Goal: Find specific page/section: Find specific page/section

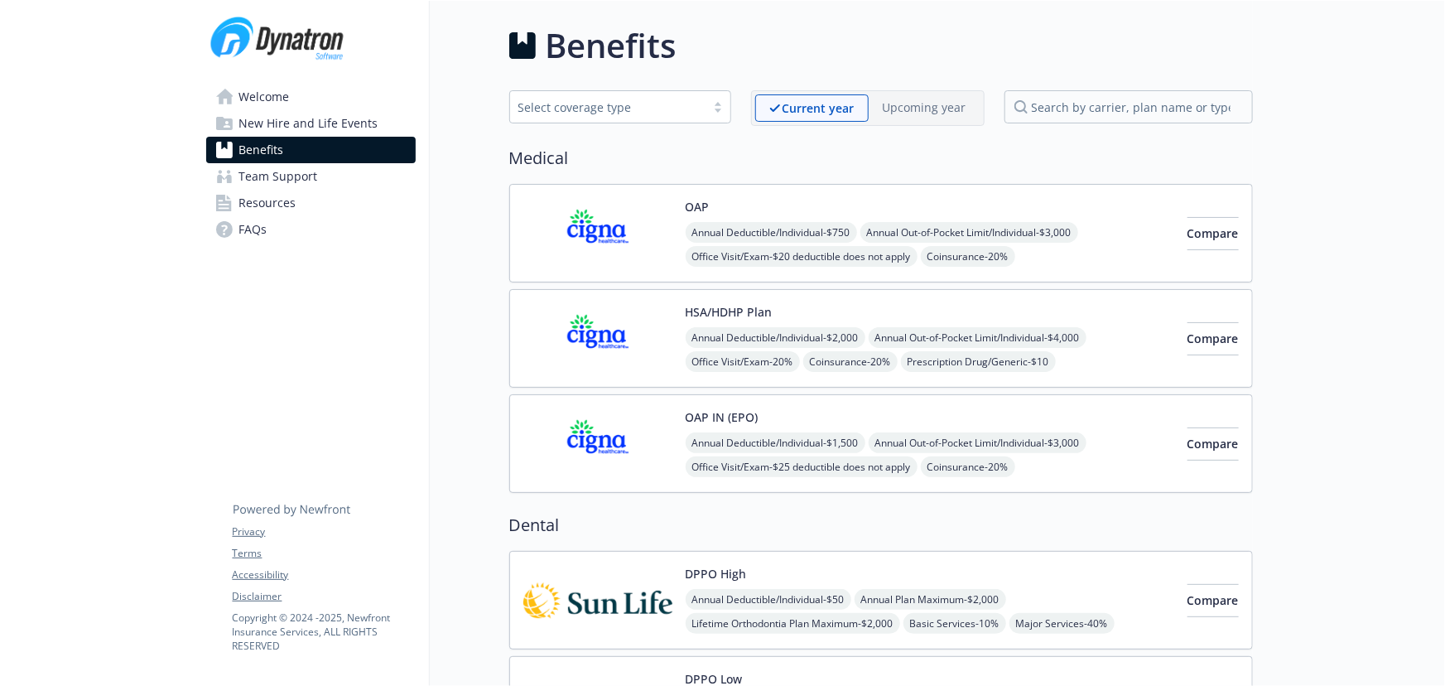
click at [332, 101] on link "Welcome" at bounding box center [311, 97] width 210 height 27
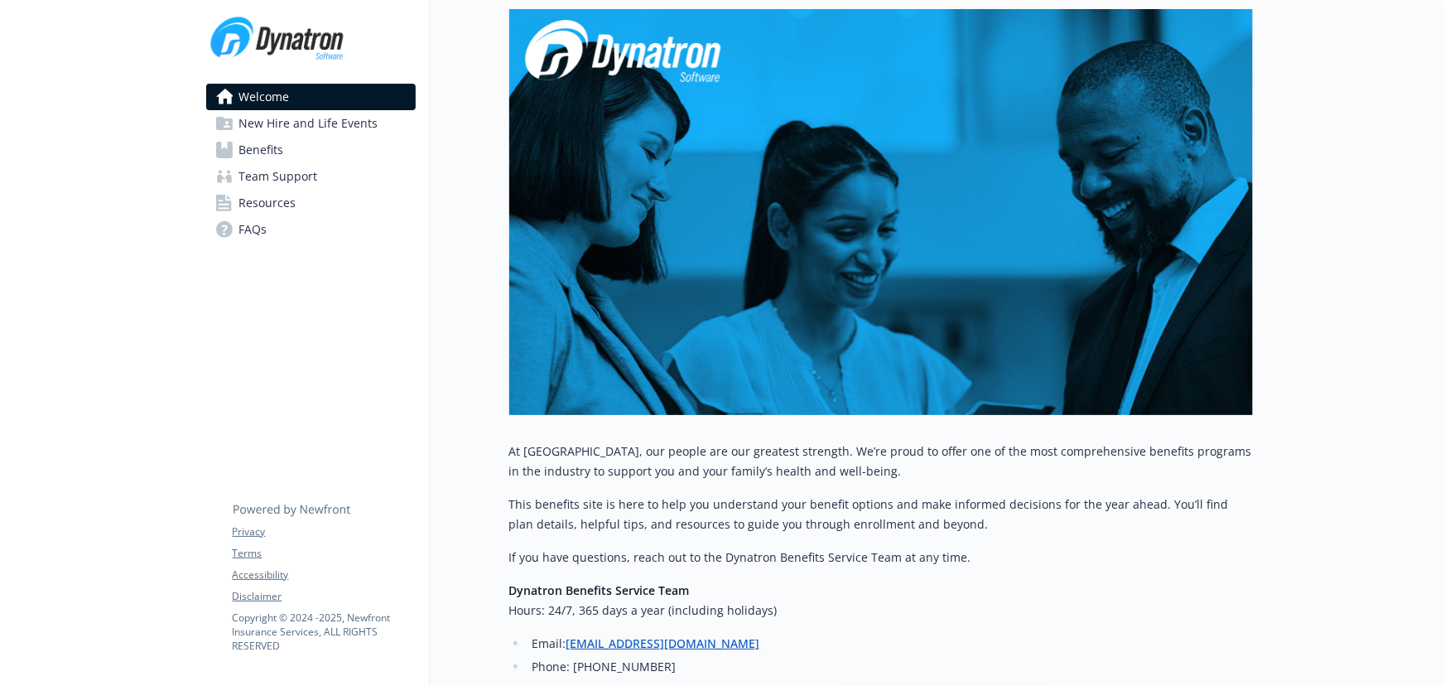
scroll to position [386, 0]
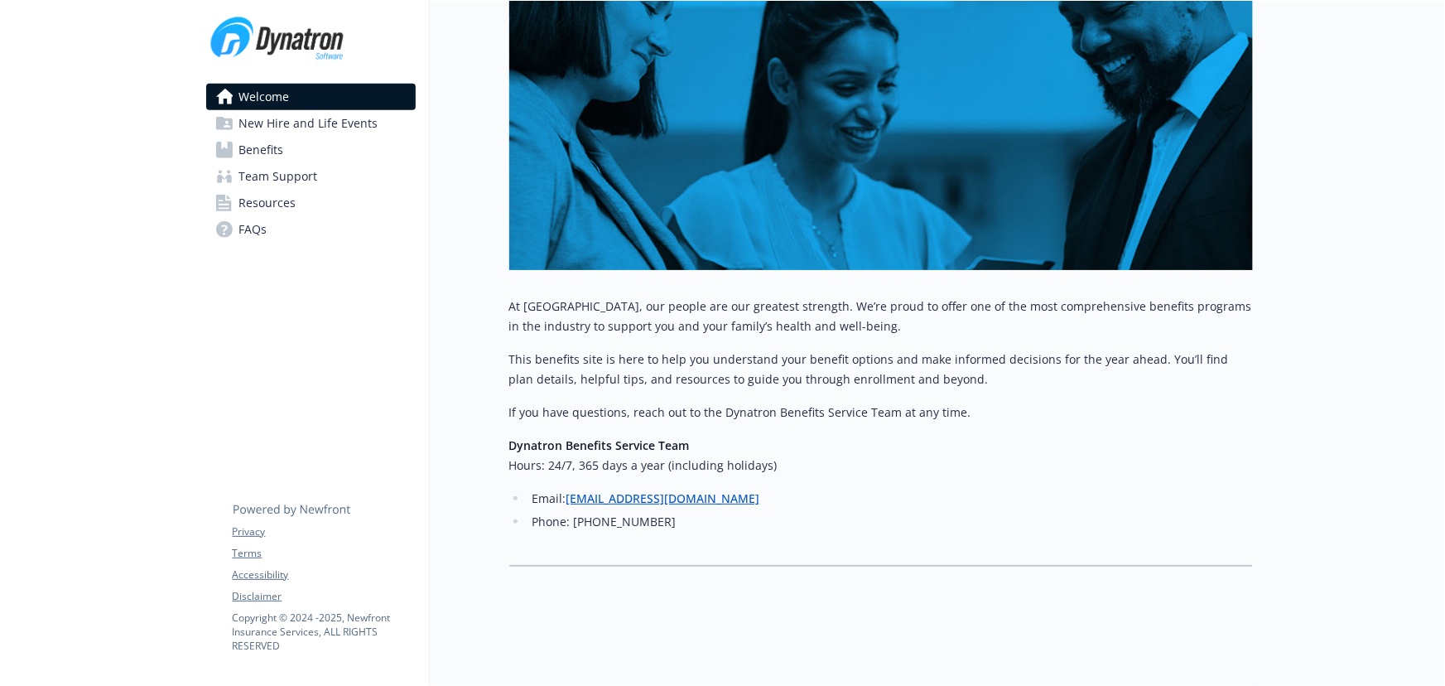
click at [265, 116] on span "New Hire and Life Events" at bounding box center [308, 123] width 139 height 27
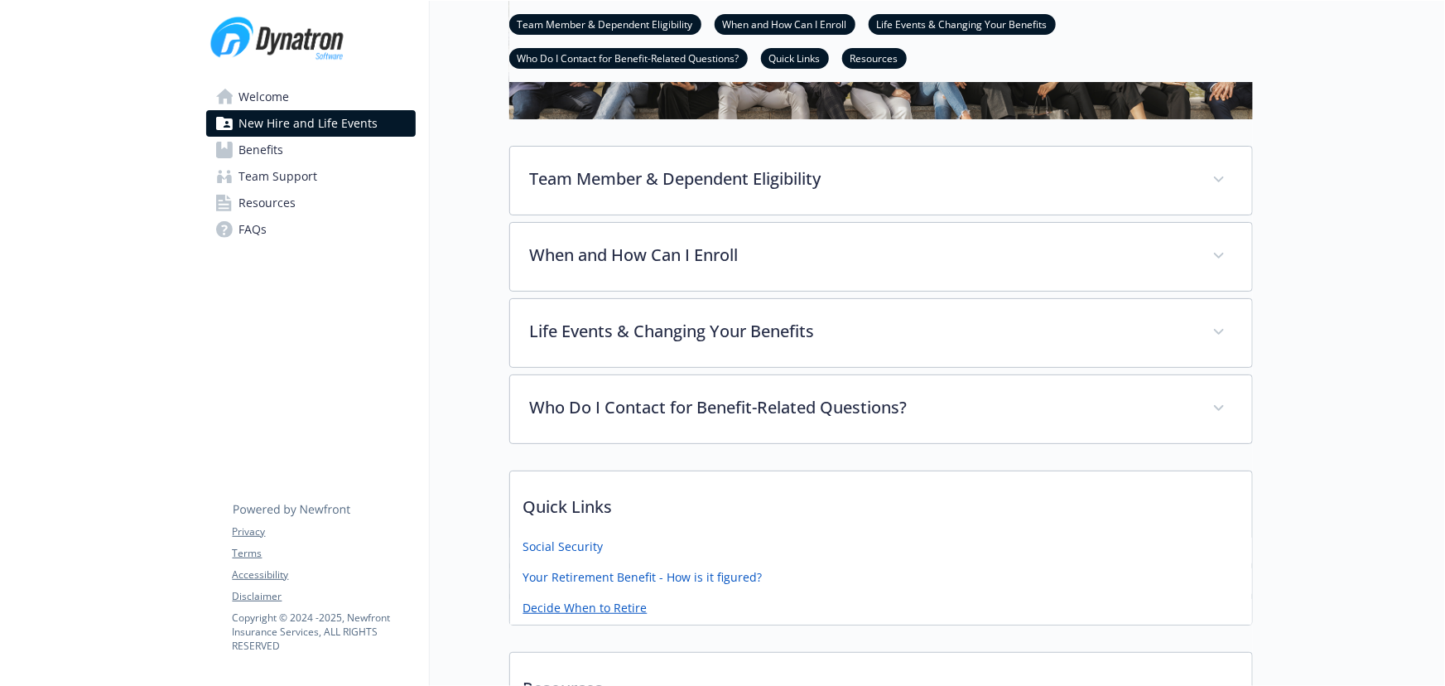
scroll to position [84, 0]
